Goal: Find specific page/section: Find specific page/section

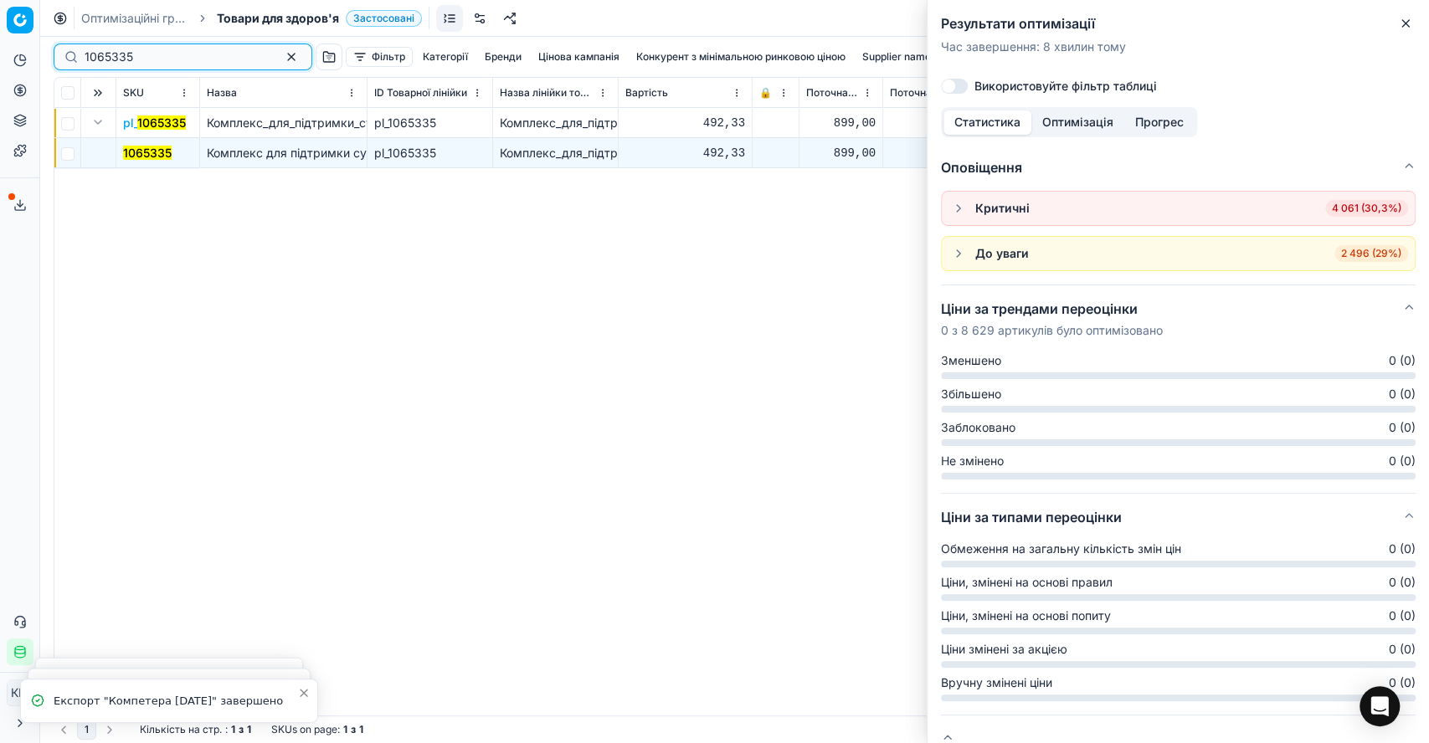
click at [78, 48] on div "1065335" at bounding box center [183, 57] width 259 height 27
paste input "176463"
type input "1176463"
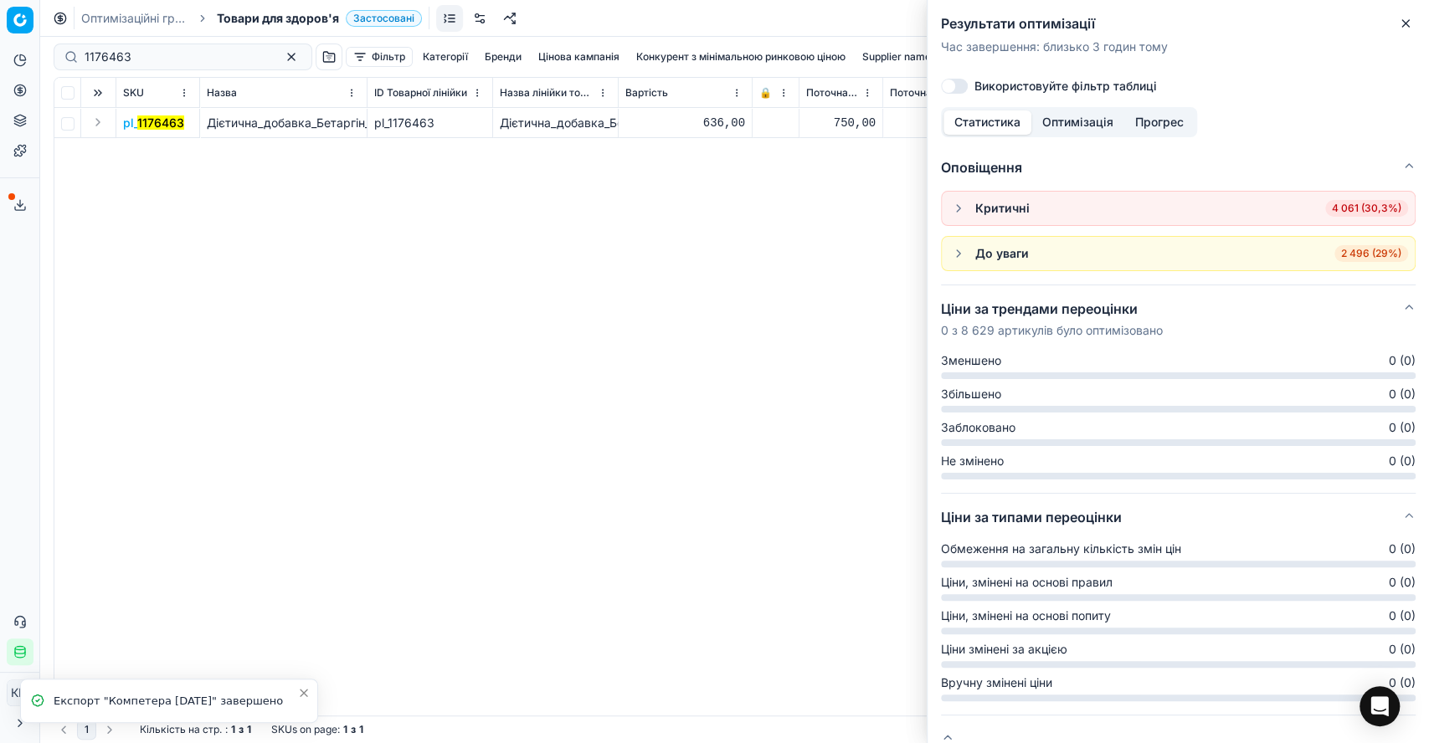
click at [99, 122] on button "Expand" at bounding box center [98, 122] width 20 height 20
click at [140, 152] on mark "1176463" at bounding box center [146, 153] width 47 height 14
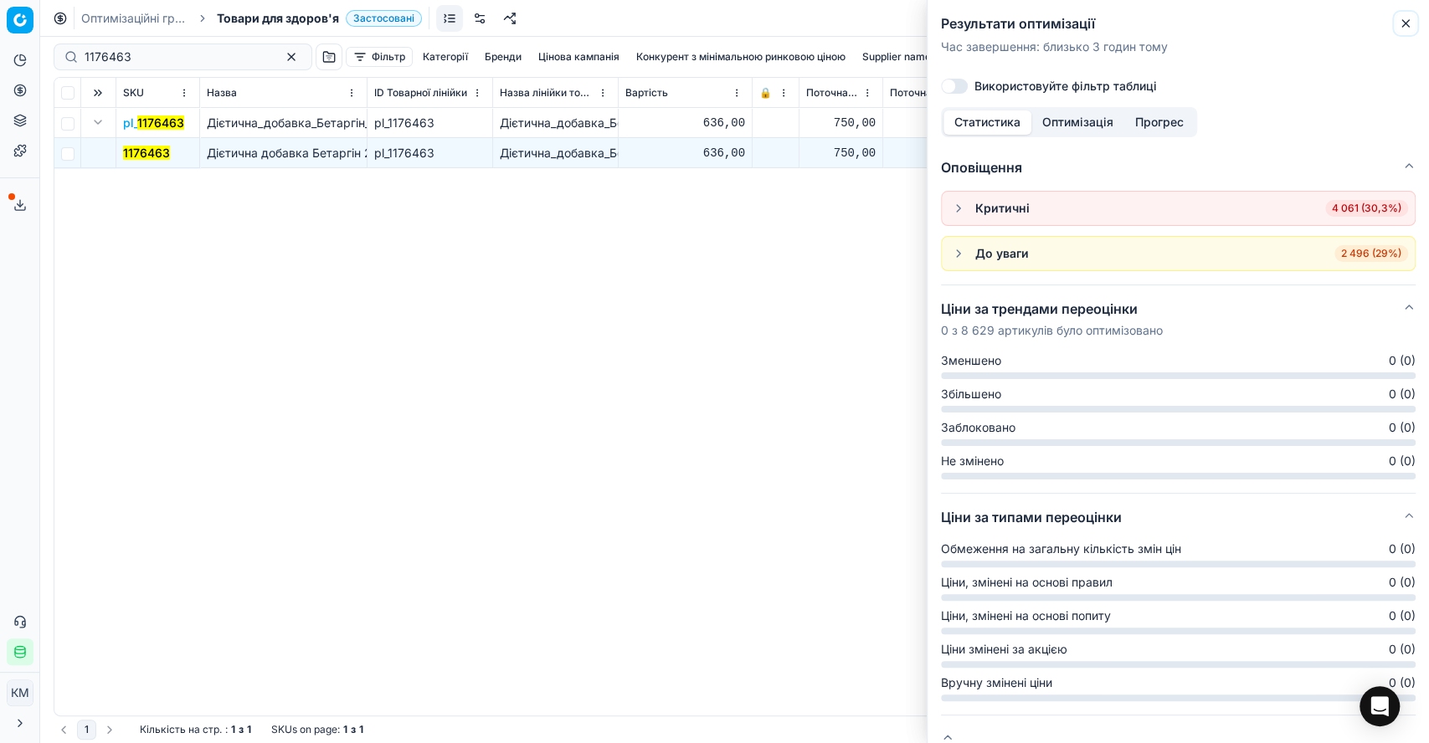
click at [1402, 19] on icon "button" at bounding box center [1405, 23] width 13 height 13
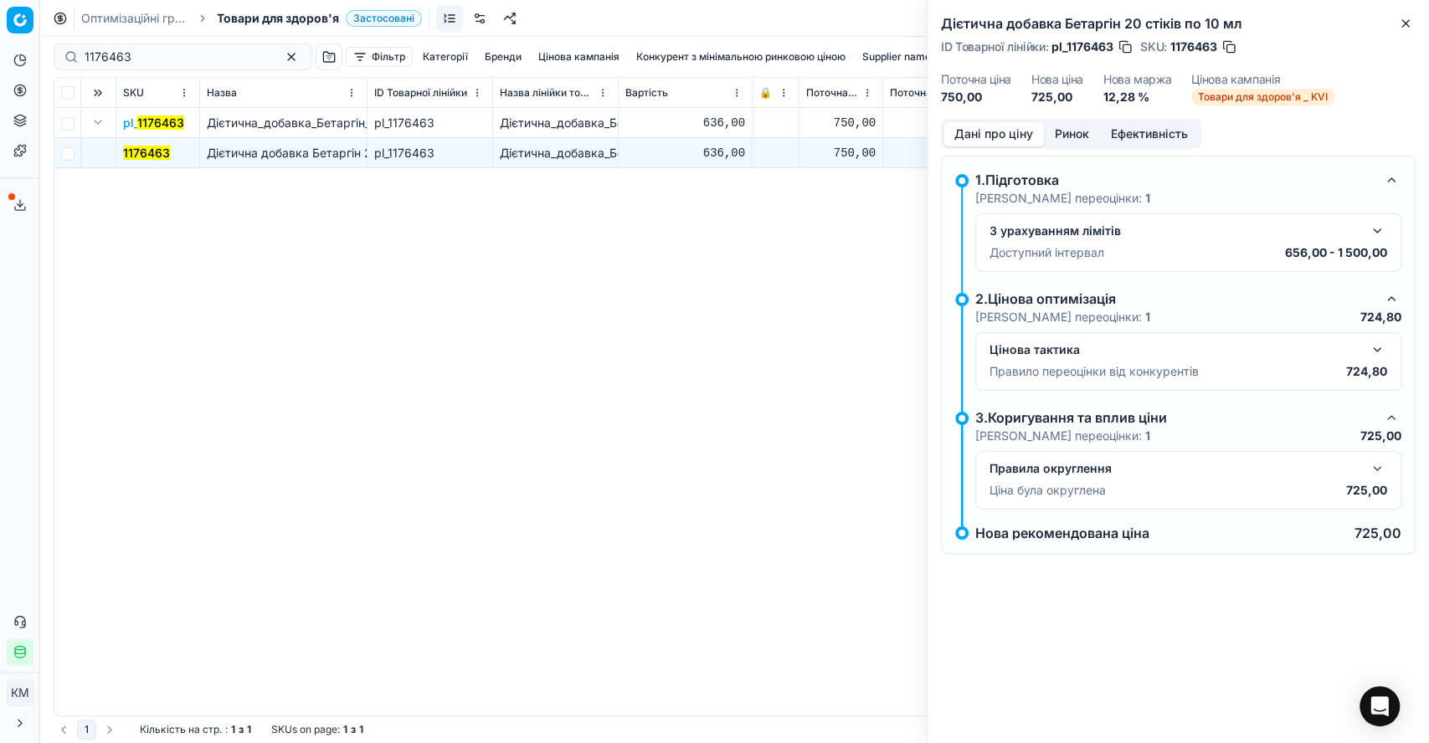
click at [1379, 350] on button "button" at bounding box center [1377, 350] width 20 height 20
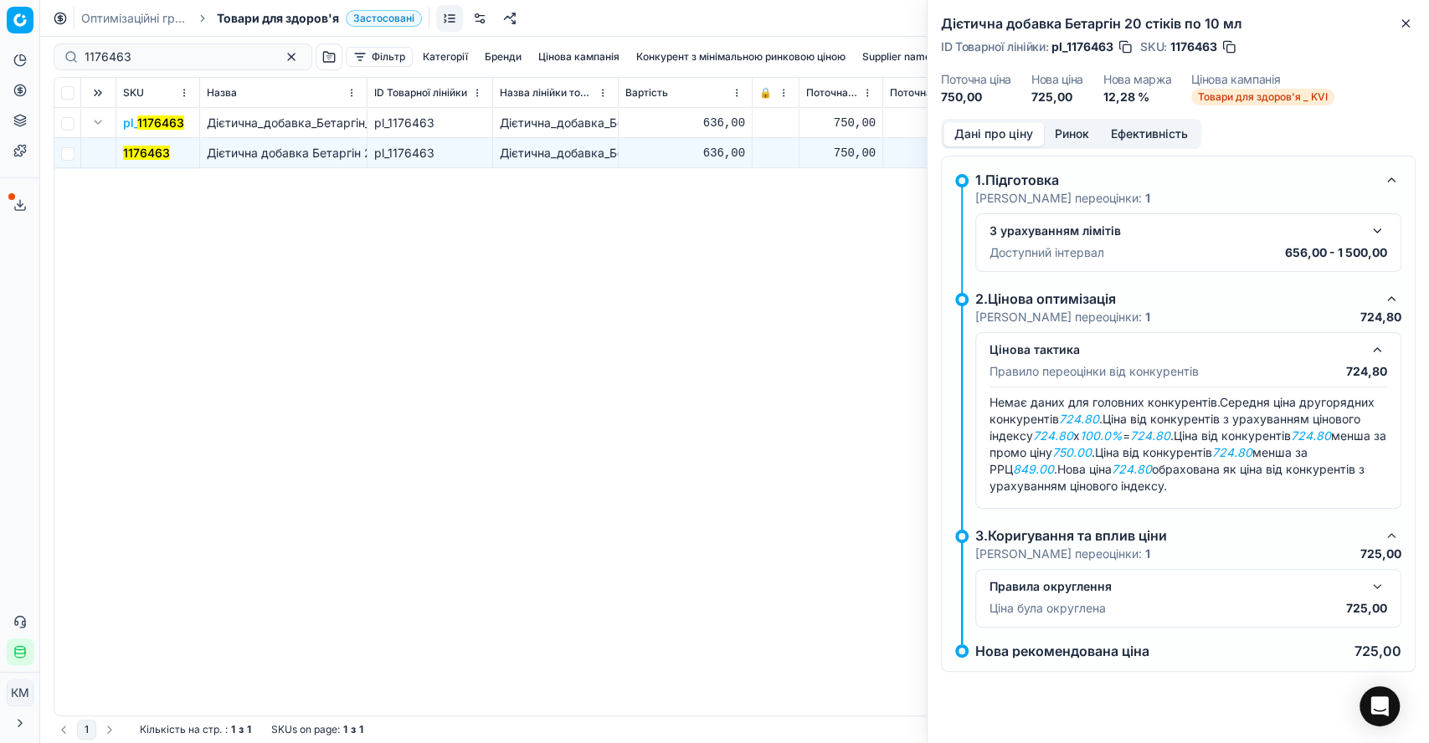
click at [1032, 655] on div "1.Підготовка Кроки переоцінки: 1 З урахуванням лімітів Доступний інтервал 656,0…" at bounding box center [1178, 414] width 475 height 517
click at [1145, 314] on strong "1" at bounding box center [1147, 317] width 5 height 14
click at [1074, 129] on button "Ринок" at bounding box center [1072, 134] width 56 height 24
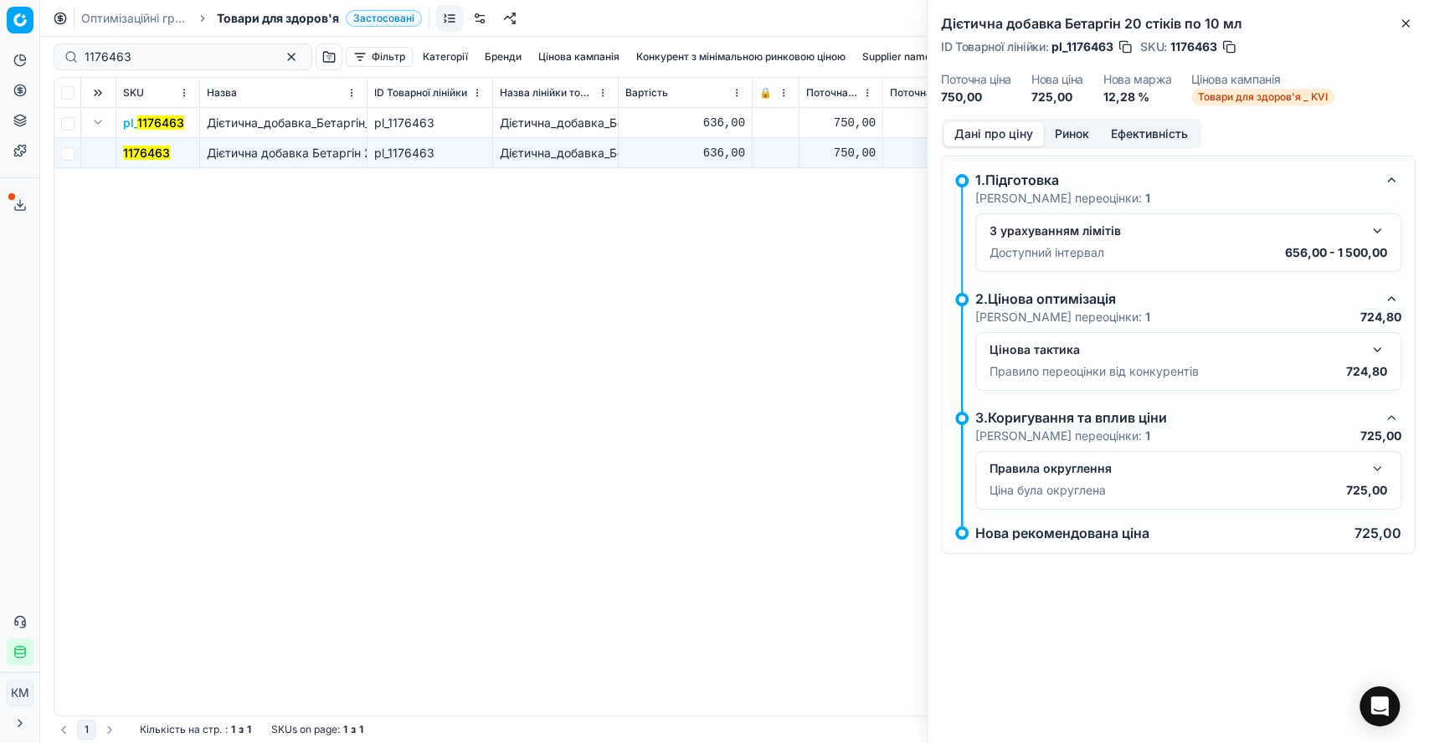
click at [1025, 139] on button "Дані про ціну" at bounding box center [993, 134] width 100 height 24
click at [648, 372] on div "pl_ 1176463 Дієтична_добавка_Бетаргін_20_стіків_по_10_мл pl_1176463 Дієтична_до…" at bounding box center [734, 412] width 1360 height 608
